Goal: Information Seeking & Learning: Learn about a topic

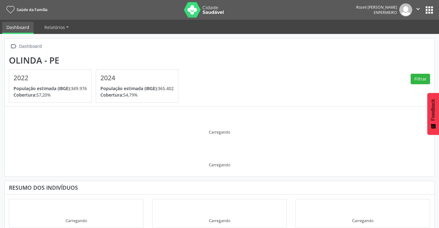
scroll to position [9, 0]
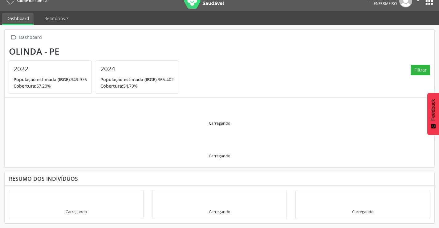
click at [193, 107] on div "Carregando" at bounding box center [219, 116] width 421 height 28
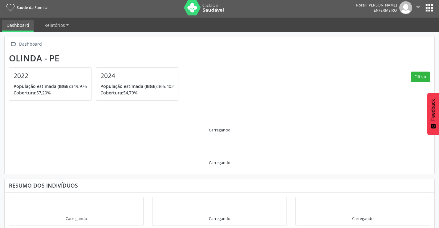
scroll to position [0, 0]
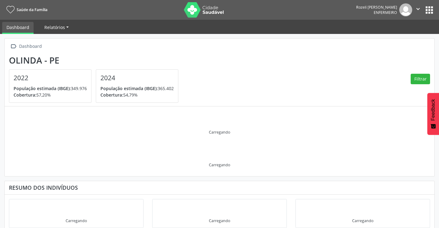
click at [49, 28] on span "Relatórios" at bounding box center [54, 27] width 21 height 6
click at [145, 51] on div " Dashboard Olinda - PE 2022 População estimada (IBGE): 349.976 Cobertura: 57,2…" at bounding box center [220, 72] width 430 height 68
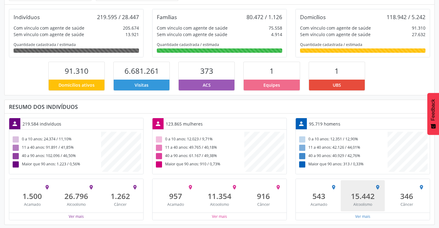
scroll to position [103, 0]
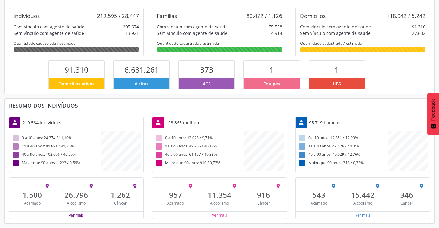
click at [78, 216] on button "Ver mais" at bounding box center [76, 215] width 16 height 6
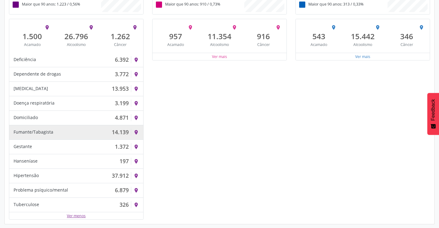
scroll to position [262, 0]
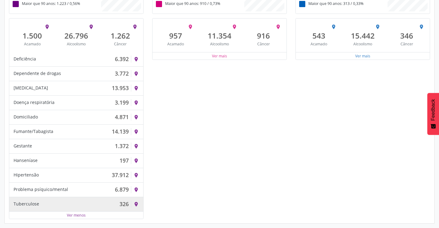
click at [116, 201] on div "Tuberculose 326" at bounding box center [73, 203] width 118 height 7
click at [137, 204] on icon "place" at bounding box center [136, 204] width 6 height 6
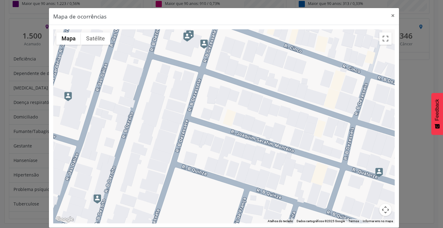
click at [41, 88] on div "Mapa de ocorrências × ← Mover para a esquerda → Mover para a direita ↑ Mover pa…" at bounding box center [221, 114] width 443 height 228
click at [391, 15] on button "×" at bounding box center [393, 15] width 12 height 15
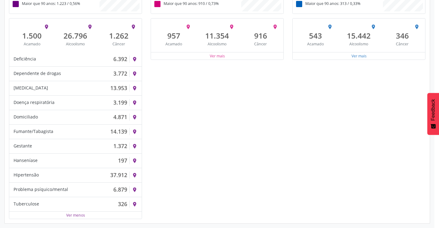
scroll to position [307712, 307830]
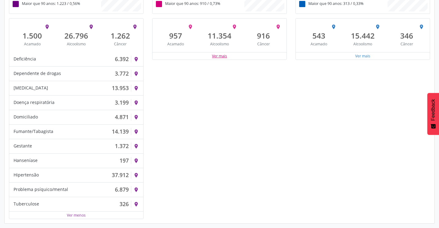
click at [222, 57] on button "Ver mais" at bounding box center [220, 56] width 16 height 6
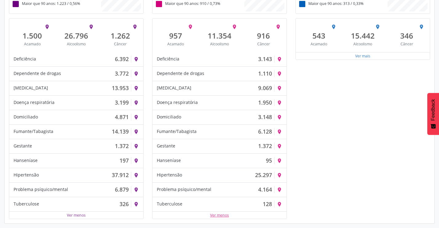
scroll to position [0, 0]
